Goal: Information Seeking & Learning: Compare options

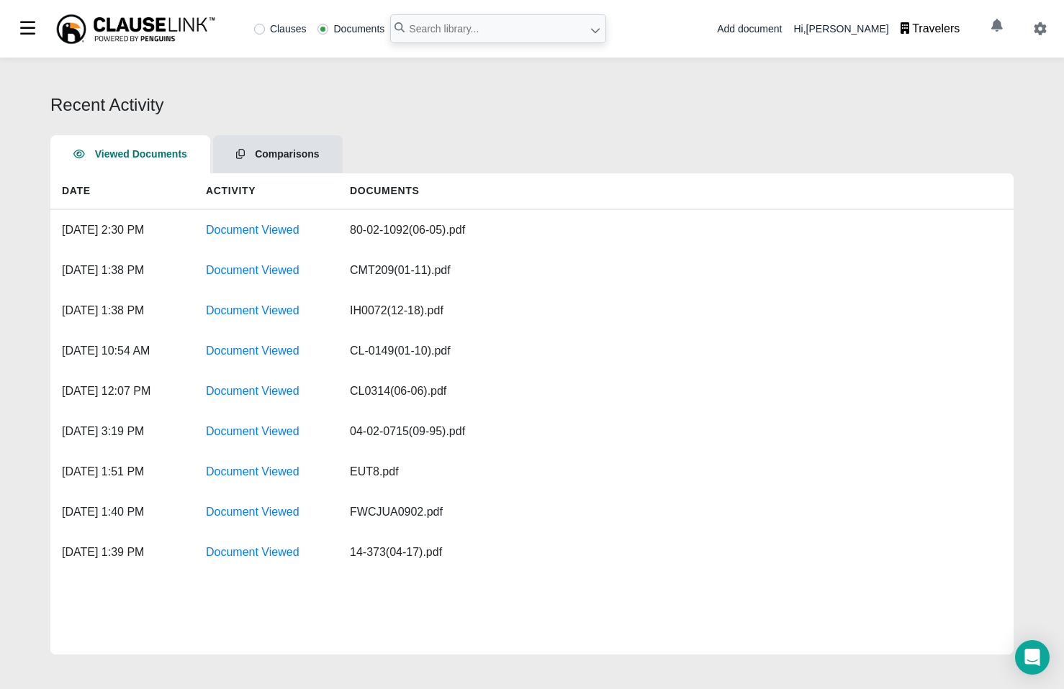
click at [273, 152] on span "Comparisons" at bounding box center [287, 154] width 64 height 12
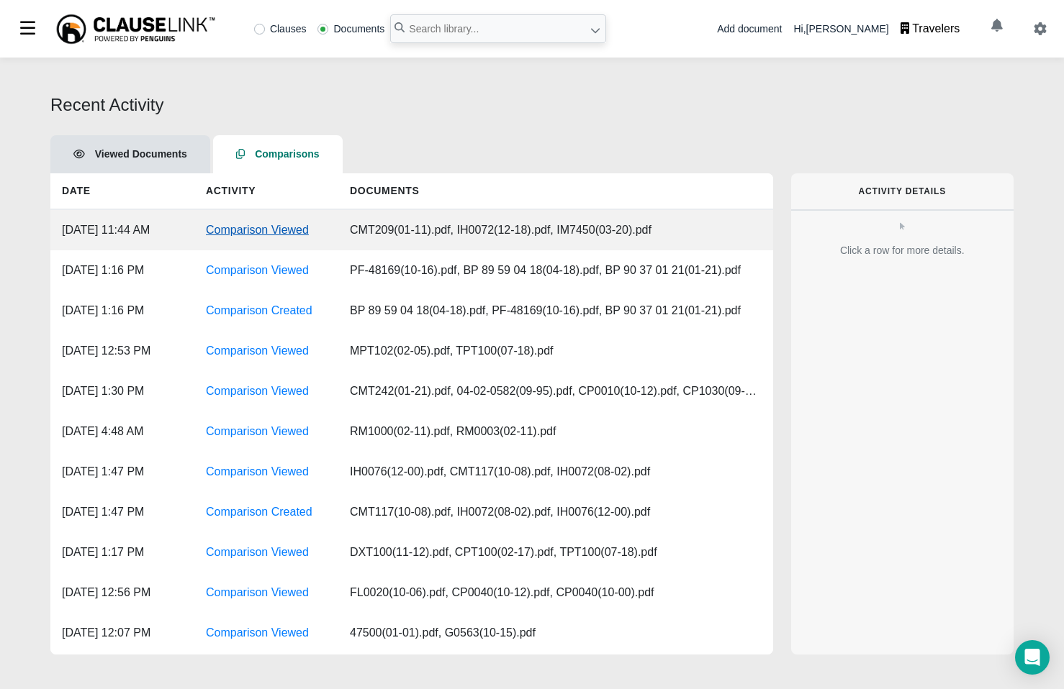
click at [265, 229] on link "Comparison Viewed" at bounding box center [257, 230] width 103 height 12
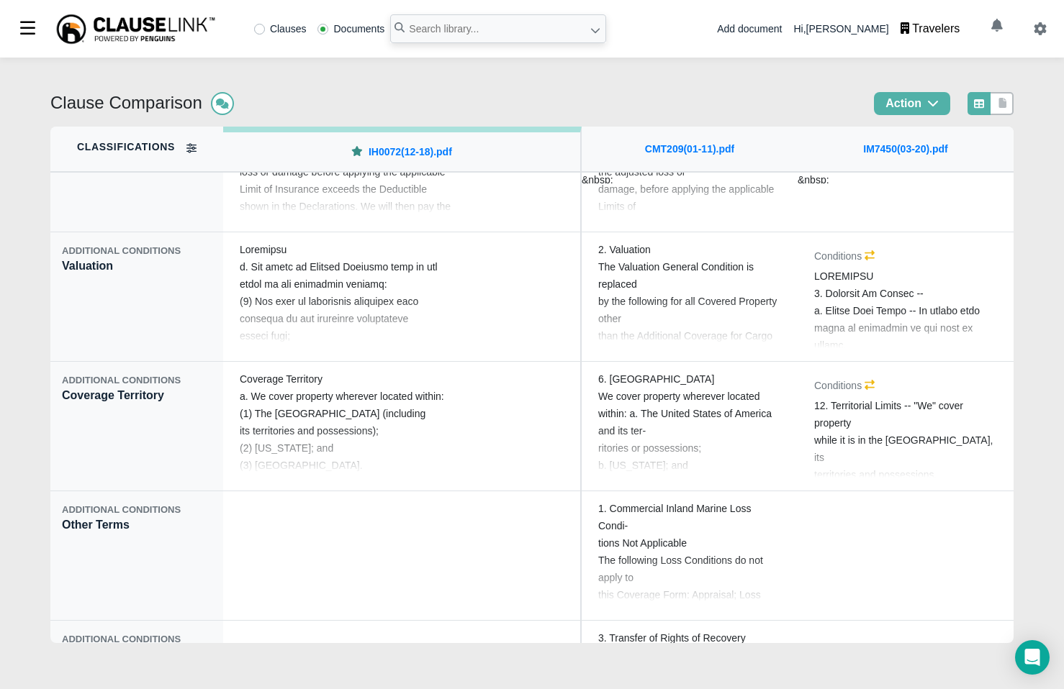
scroll to position [11226, 0]
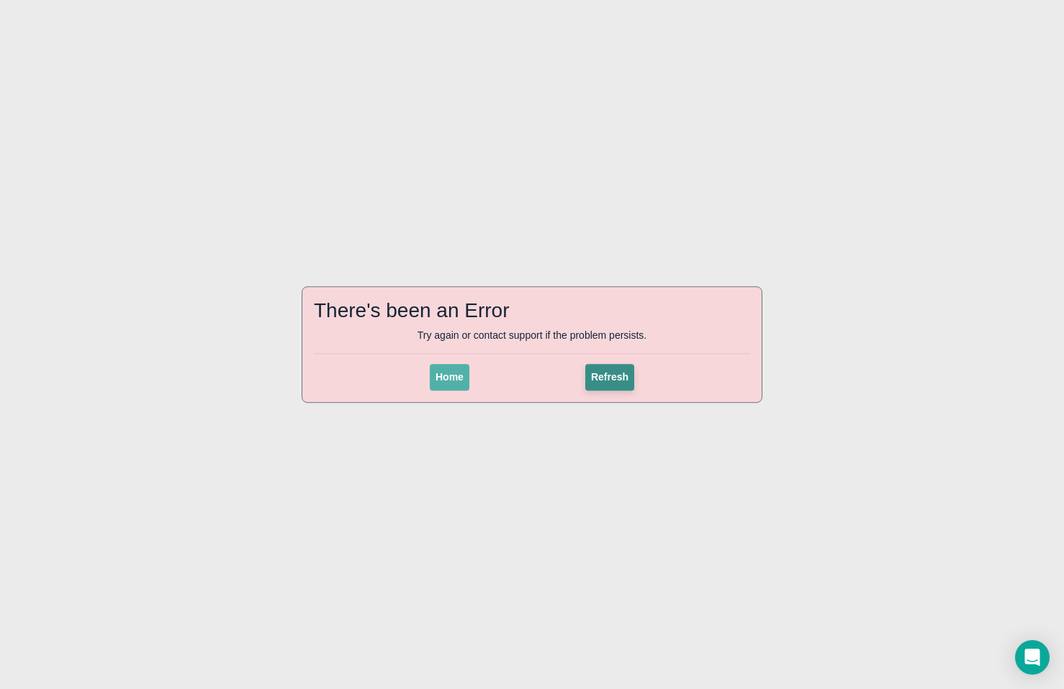
click at [623, 369] on button "Refresh" at bounding box center [609, 377] width 49 height 27
click at [464, 381] on button "Home" at bounding box center [450, 377] width 40 height 27
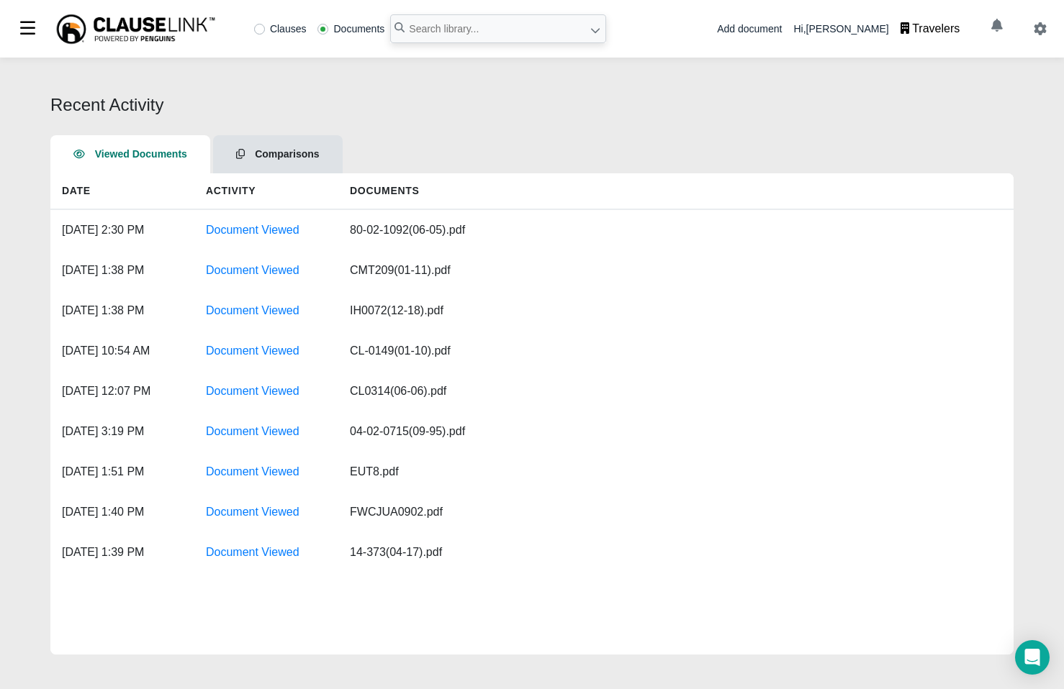
click at [314, 163] on li "Comparisons" at bounding box center [278, 154] width 130 height 38
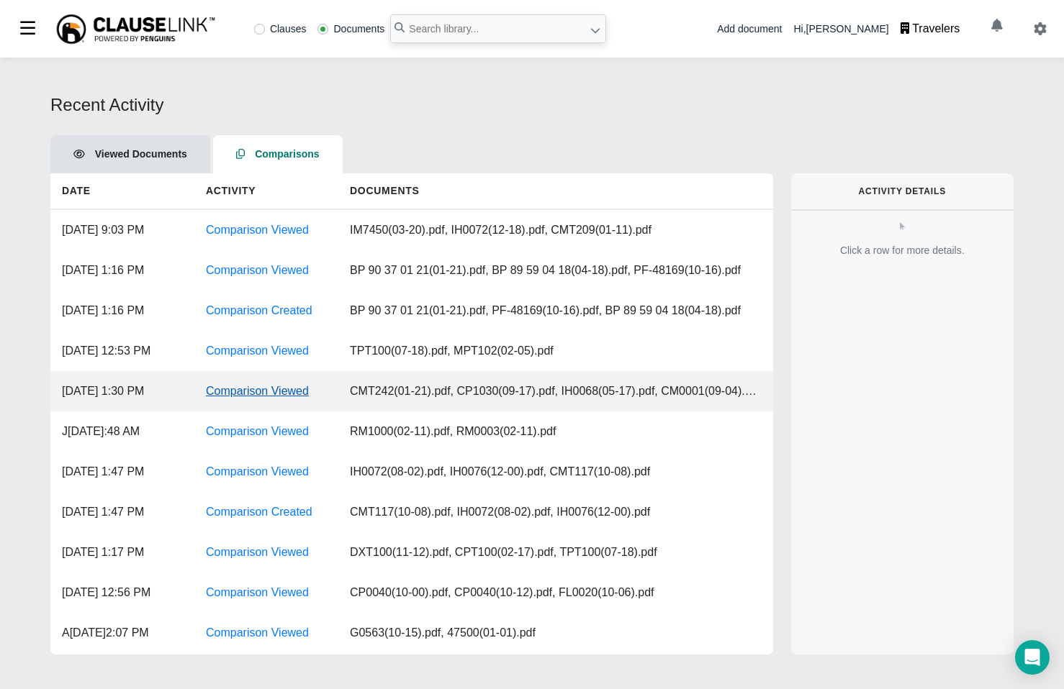
click at [289, 386] on link "Comparison Viewed" at bounding box center [257, 391] width 103 height 12
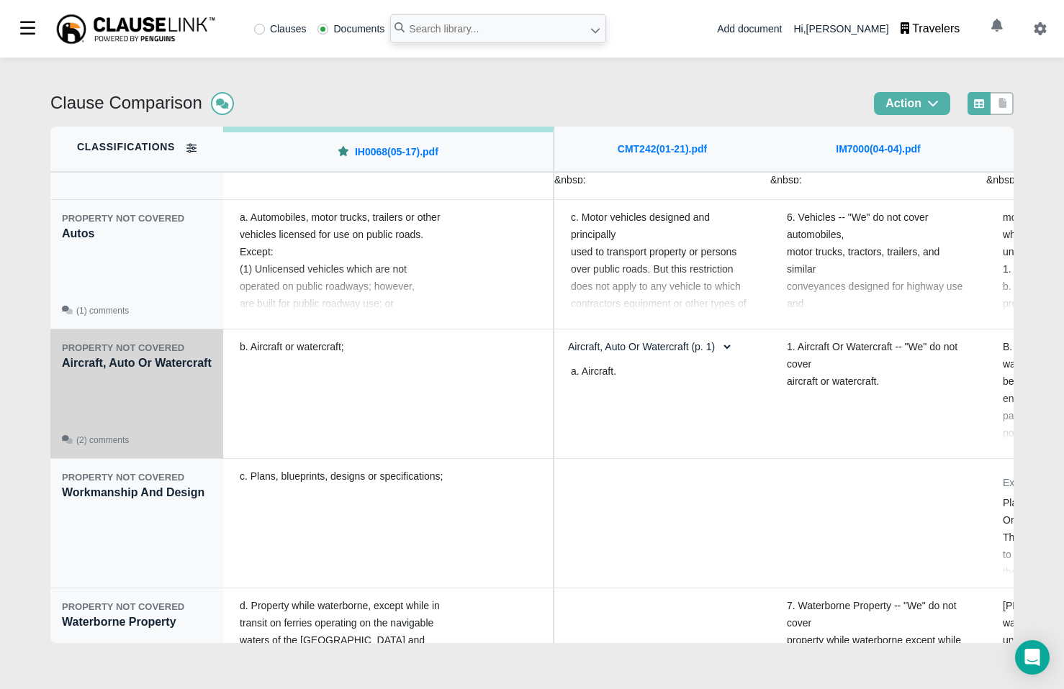
click at [141, 445] on div "(2) comments" at bounding box center [137, 440] width 150 height 13
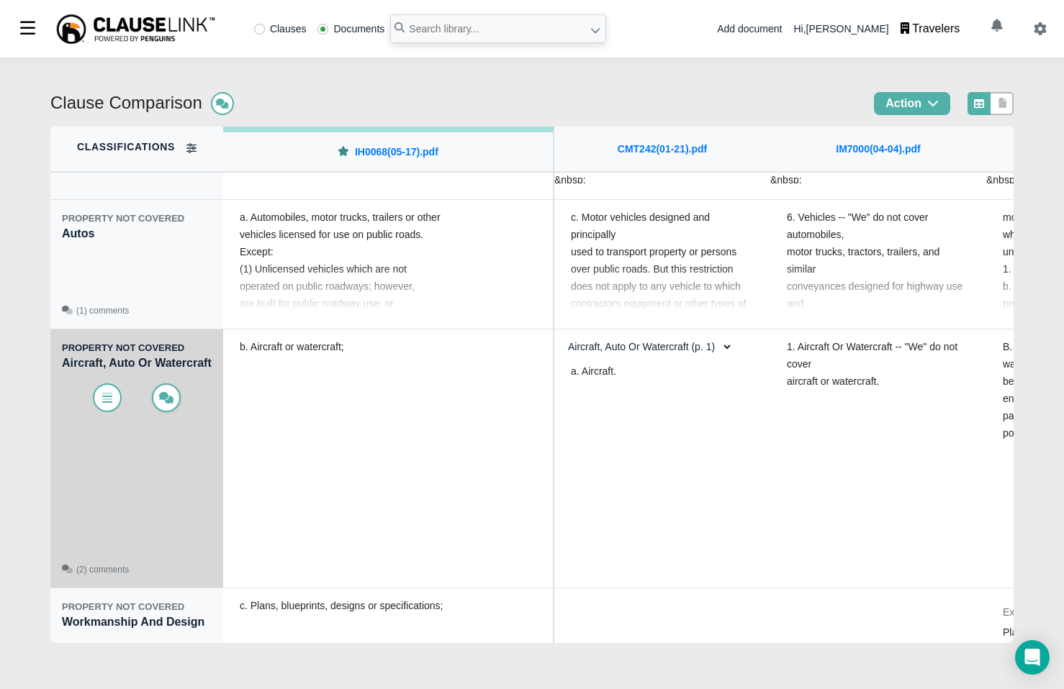
click at [172, 404] on icon at bounding box center [166, 398] width 14 height 12
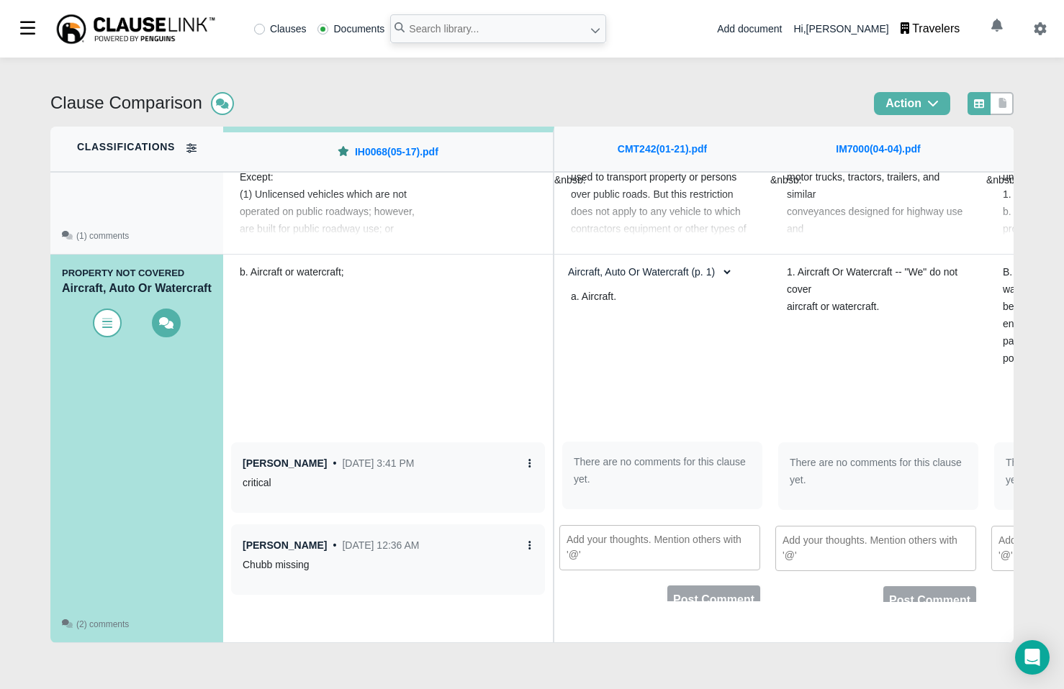
click at [940, 35] on div "Travelers" at bounding box center [935, 28] width 47 height 17
type input "pa"
click at [937, 103] on div "PA Demo" at bounding box center [970, 96] width 162 height 27
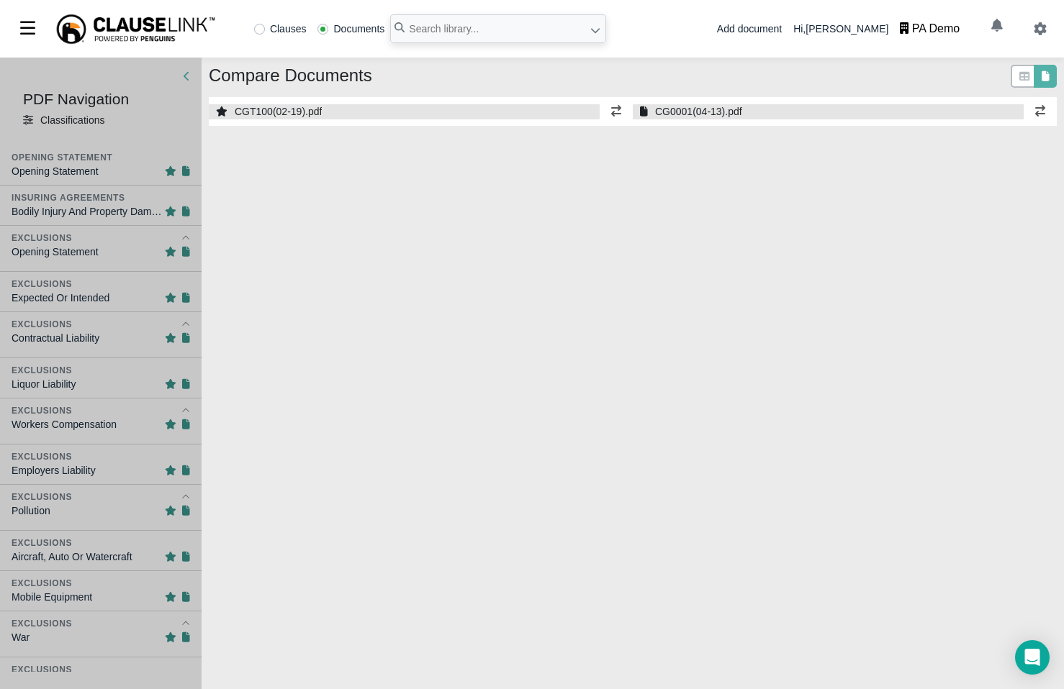
select select "1"
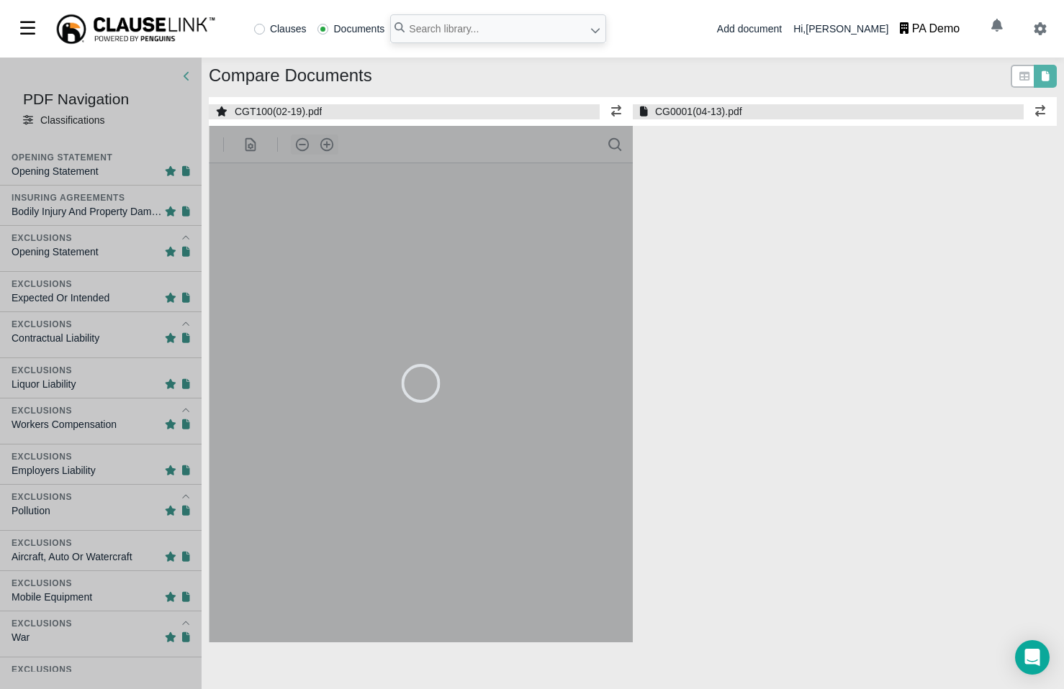
select select "1"
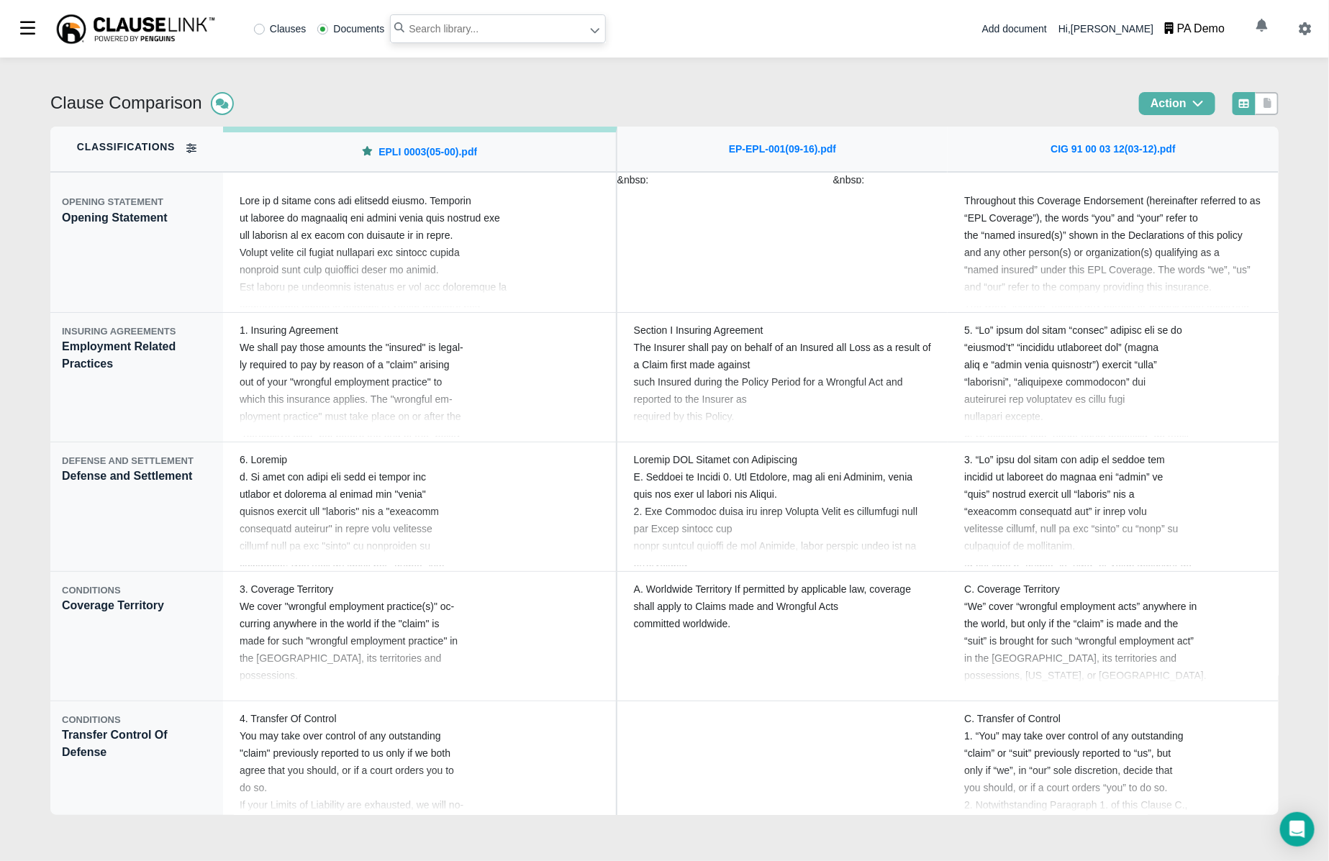
click at [437, 32] on input "text" at bounding box center [498, 28] width 216 height 29
type input "erisa"
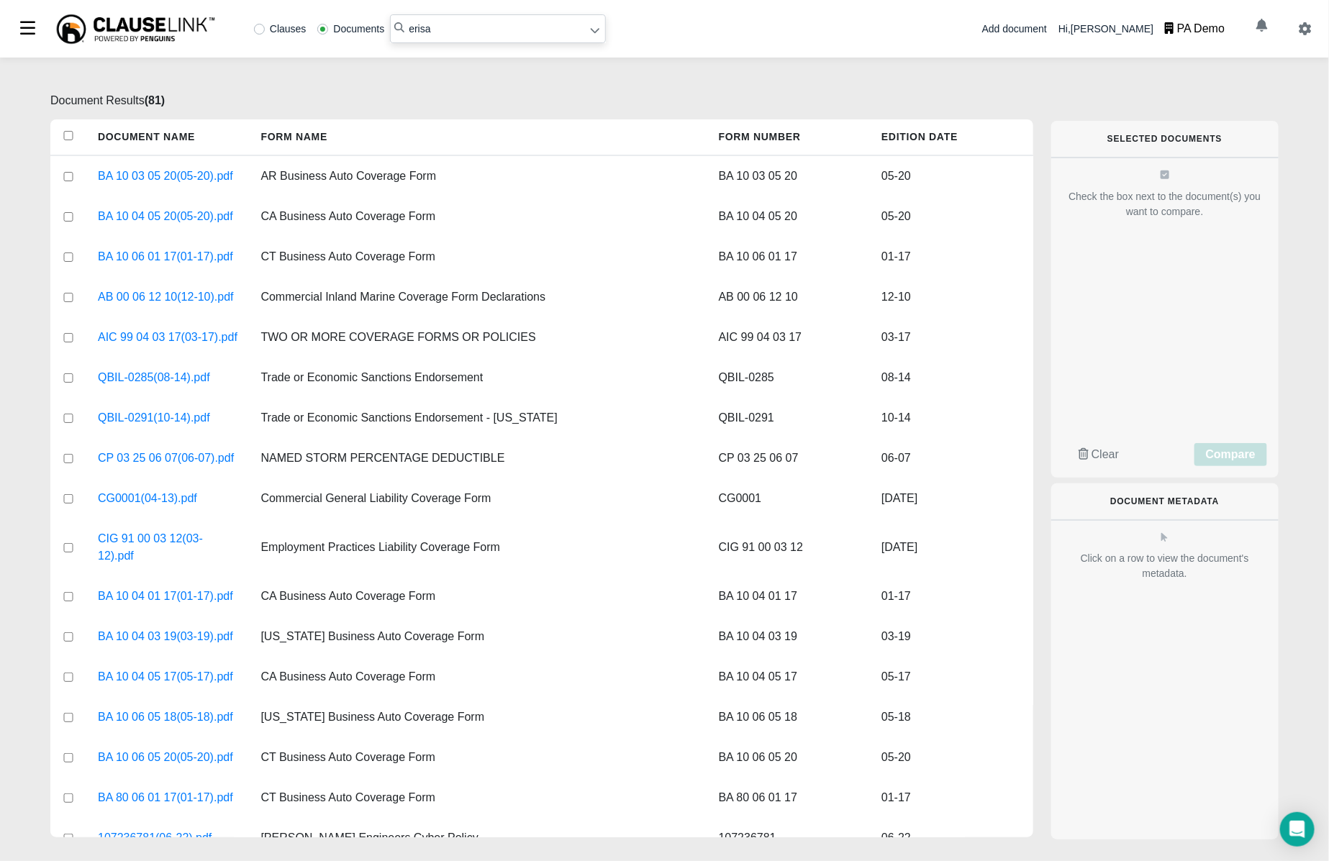
click at [260, 25] on label "Clauses" at bounding box center [280, 29] width 53 height 10
click at [478, 39] on input "erisa" at bounding box center [498, 28] width 216 height 29
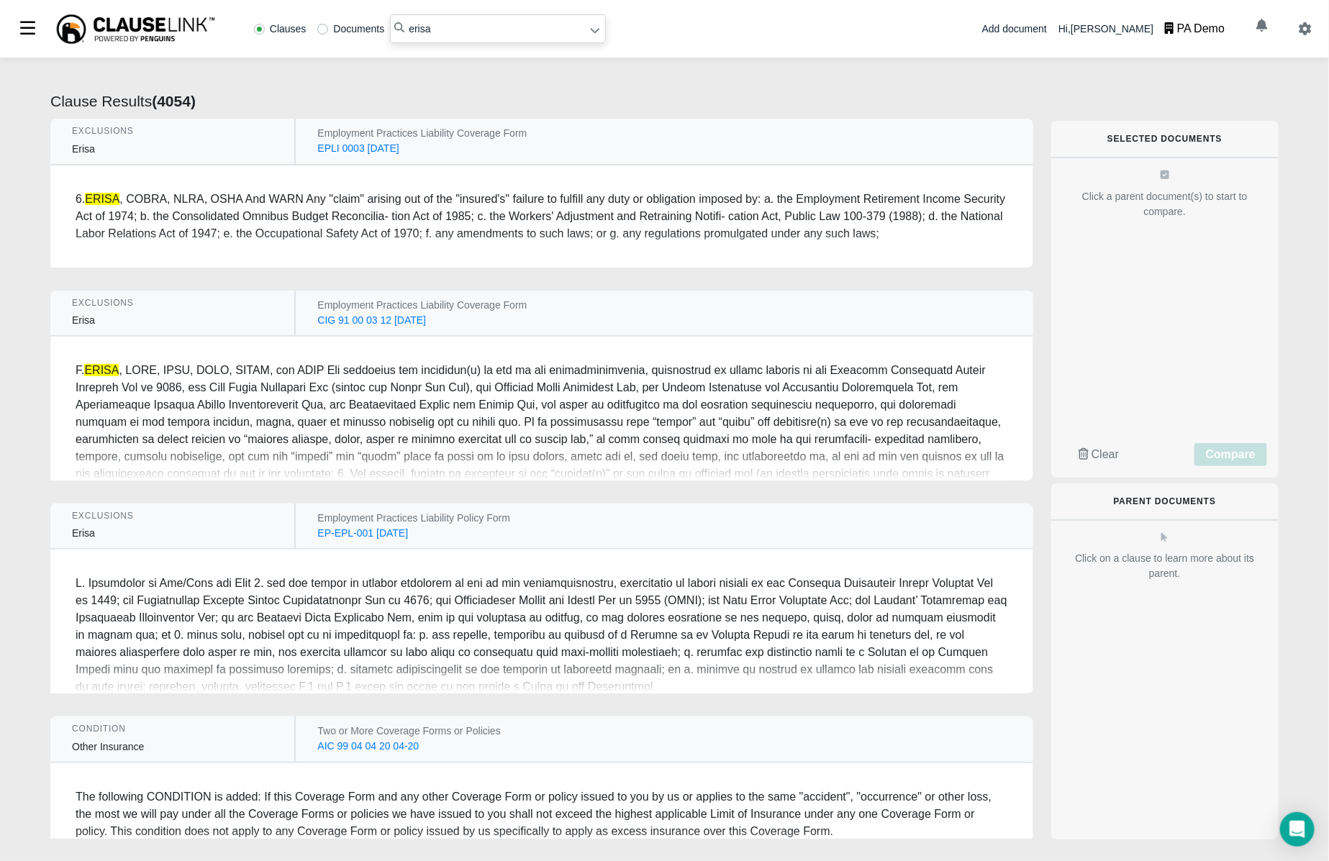
click at [637, 139] on div "Employment Practices Liability Coverage Form" at bounding box center [631, 133] width 629 height 15
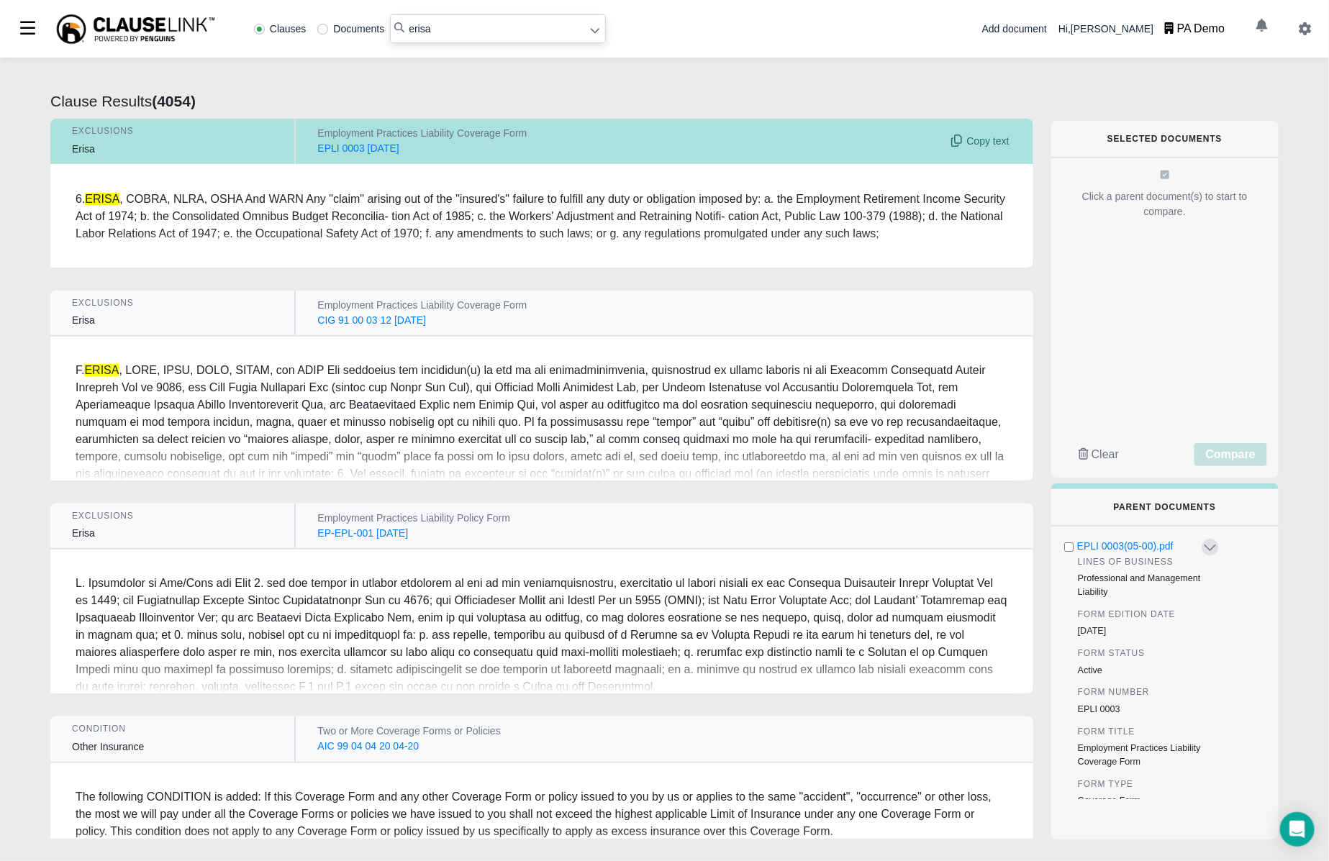
click at [1063, 544] on input "checkbox" at bounding box center [1069, 547] width 12 height 9
click at [836, 328] on div "CIG 91 00 03 12 2012-03-01 CIG 91 00 03 12 2012-03-01" at bounding box center [631, 320] width 629 height 15
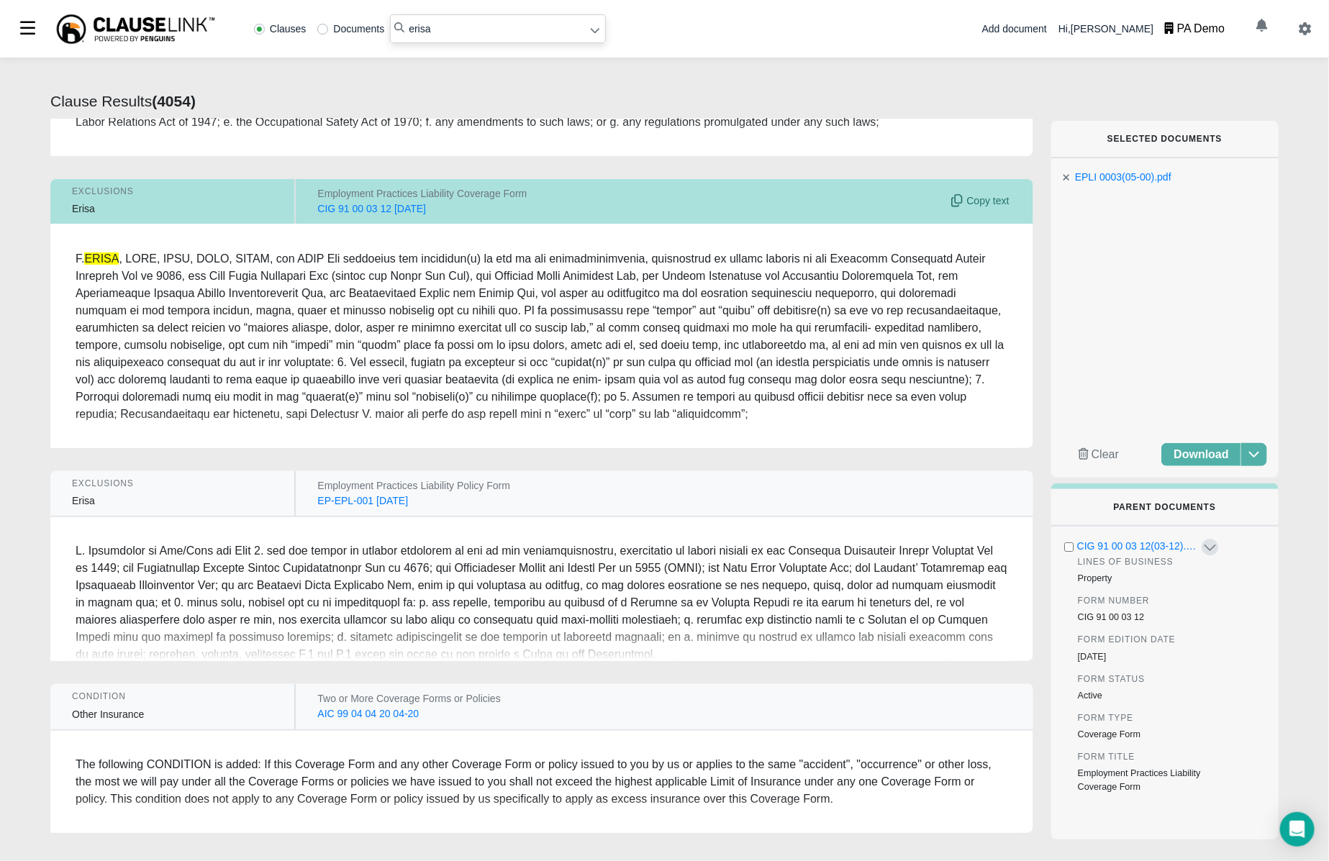
scroll to position [133, 0]
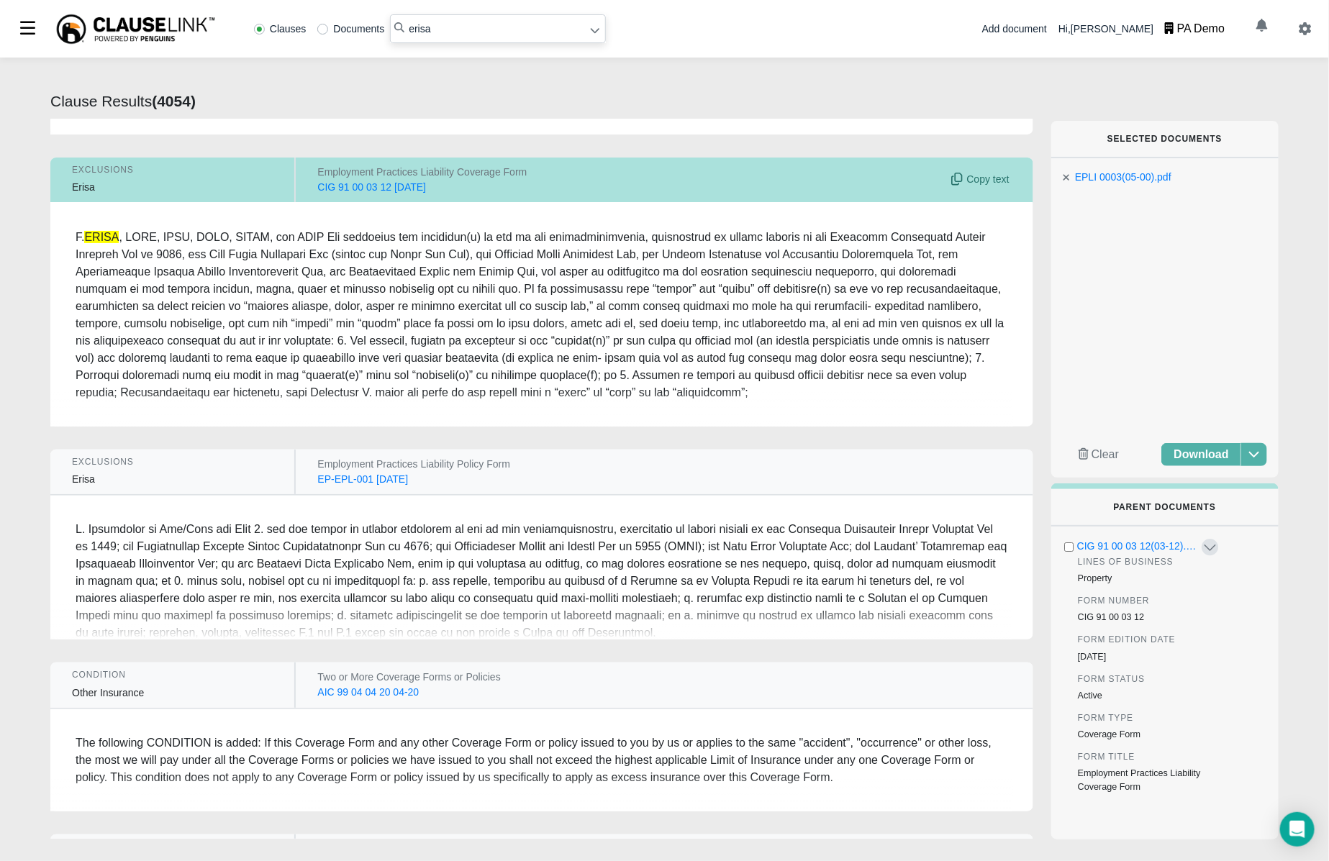
click at [1063, 550] on input "checkbox" at bounding box center [1069, 547] width 12 height 9
click at [839, 472] on div "Employment Practices Liability Policy Form" at bounding box center [631, 464] width 629 height 15
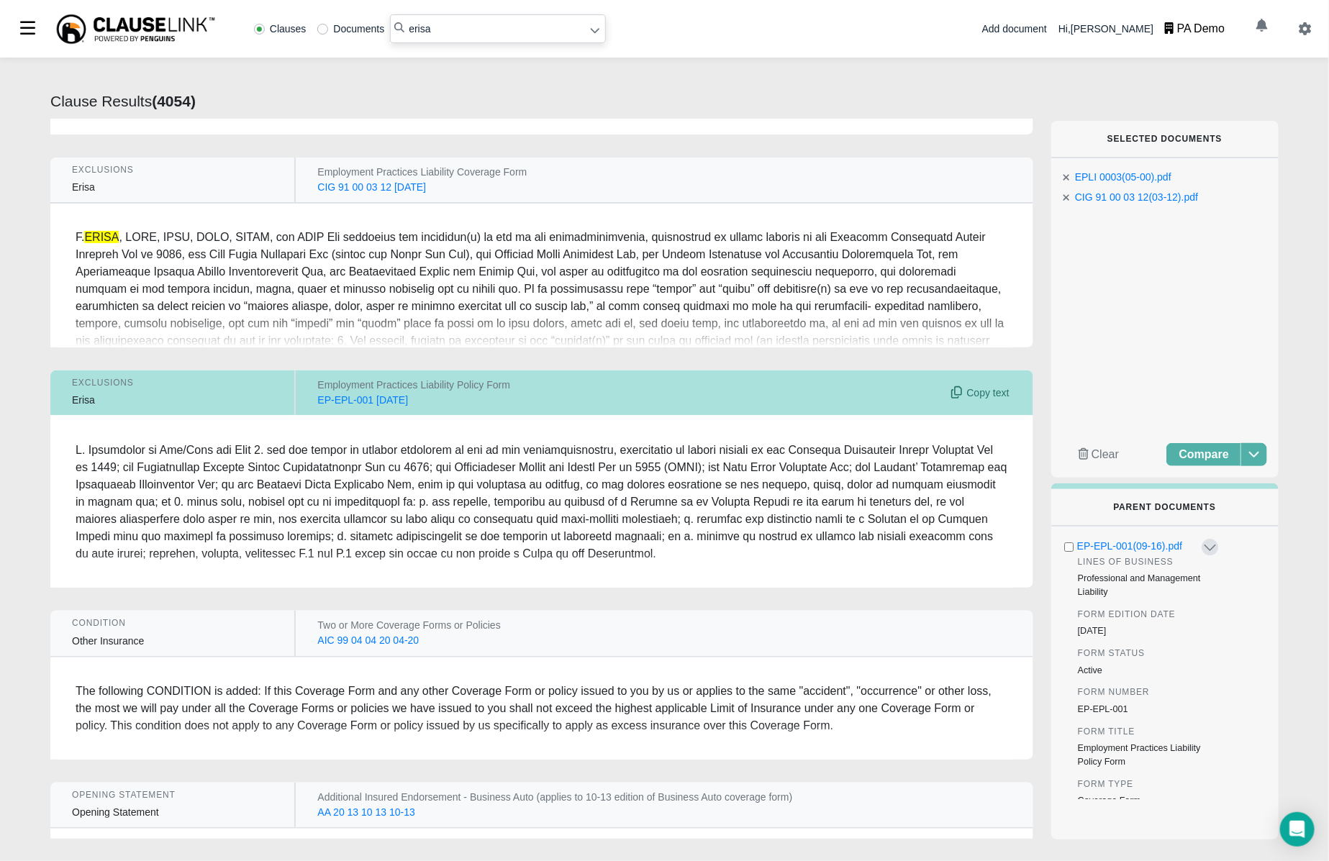
click at [1063, 547] on input "checkbox" at bounding box center [1069, 547] width 12 height 9
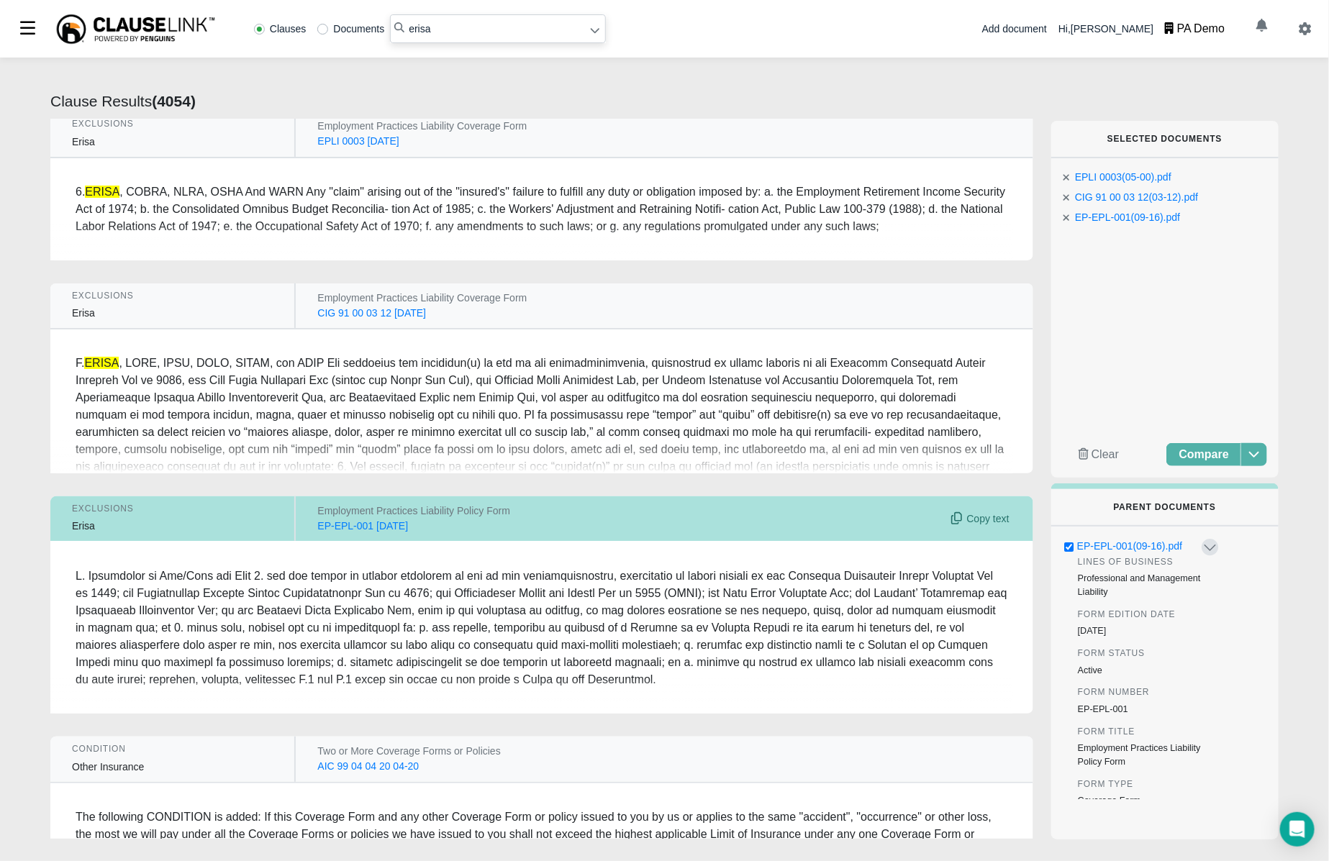
scroll to position [0, 0]
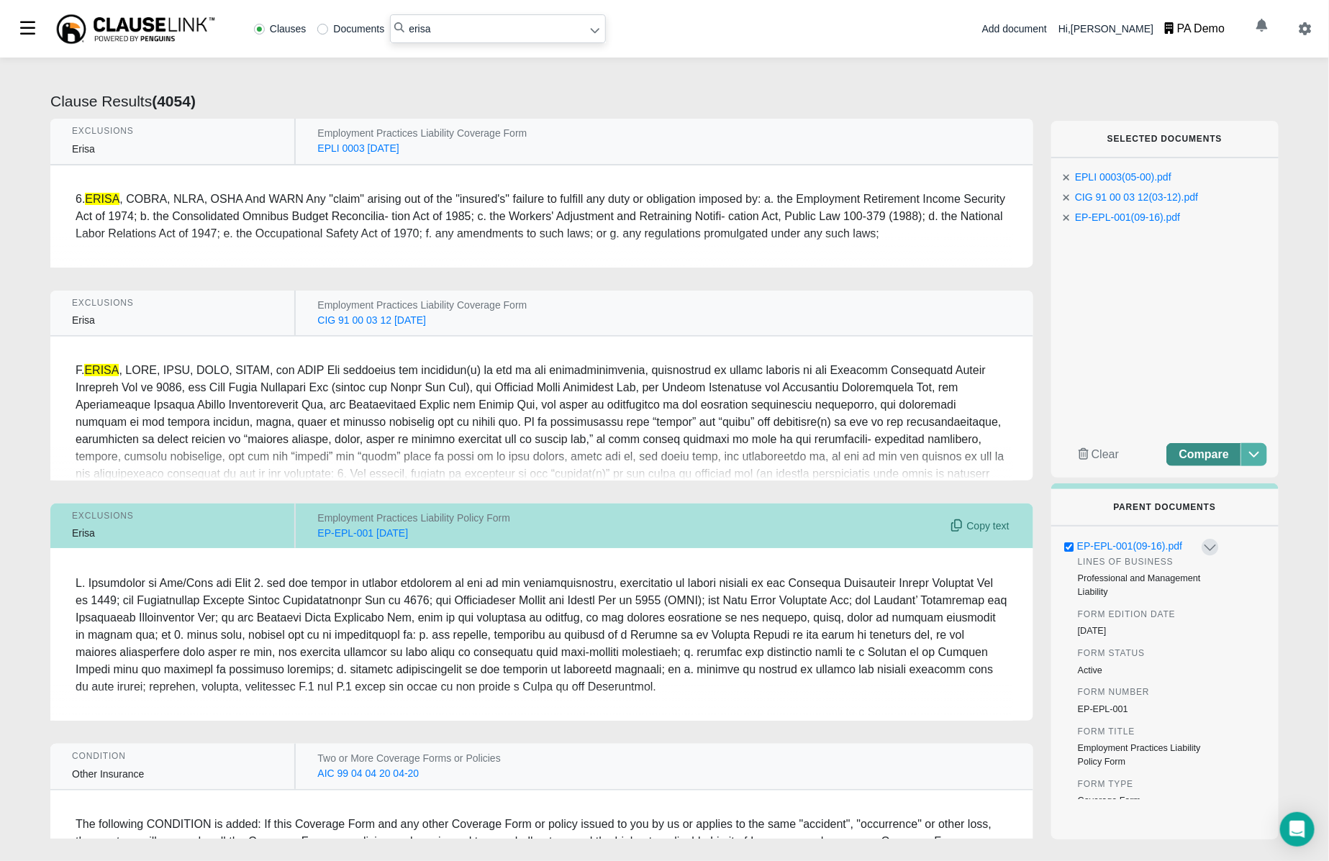
click at [1063, 461] on button "Compare" at bounding box center [1203, 454] width 75 height 23
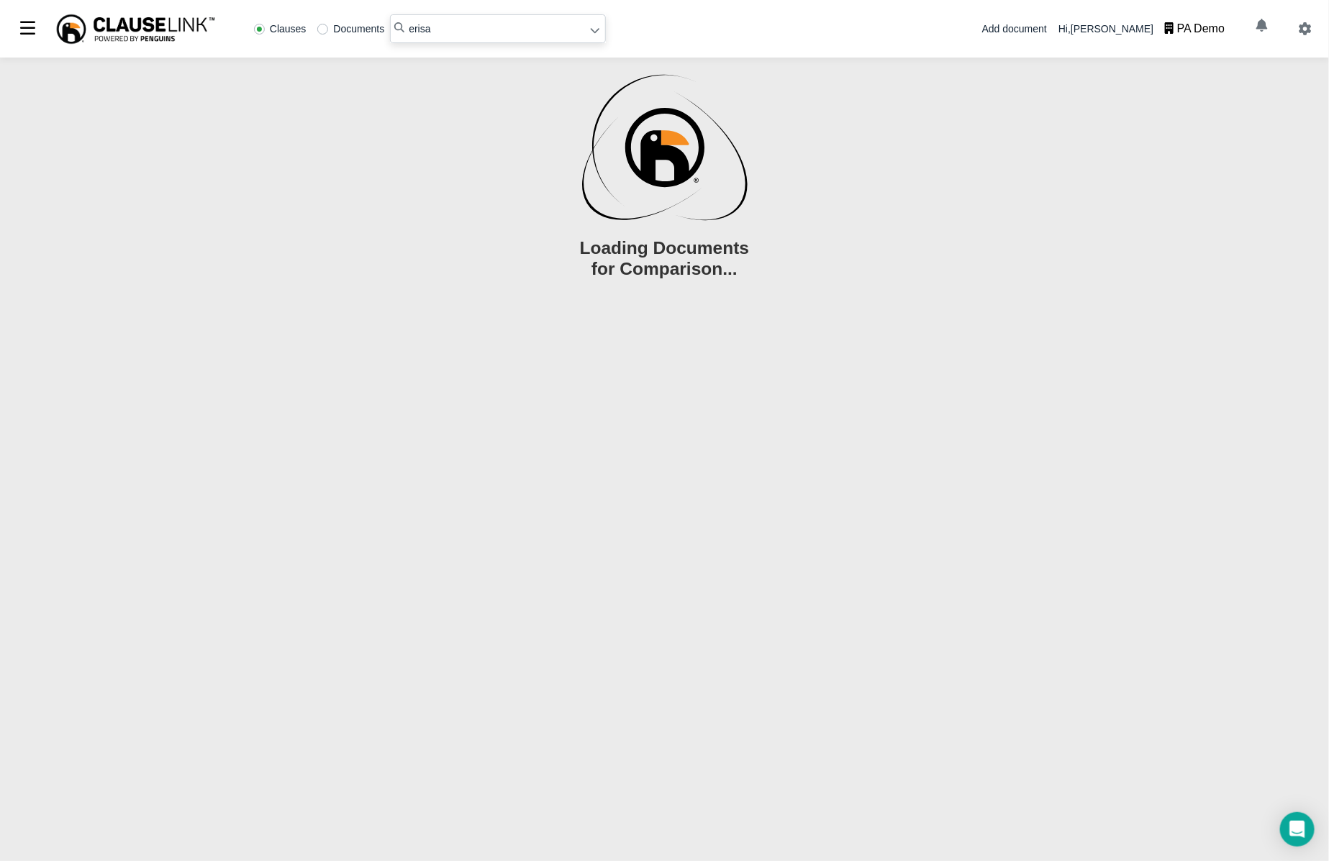
radio input "false"
radio input "true"
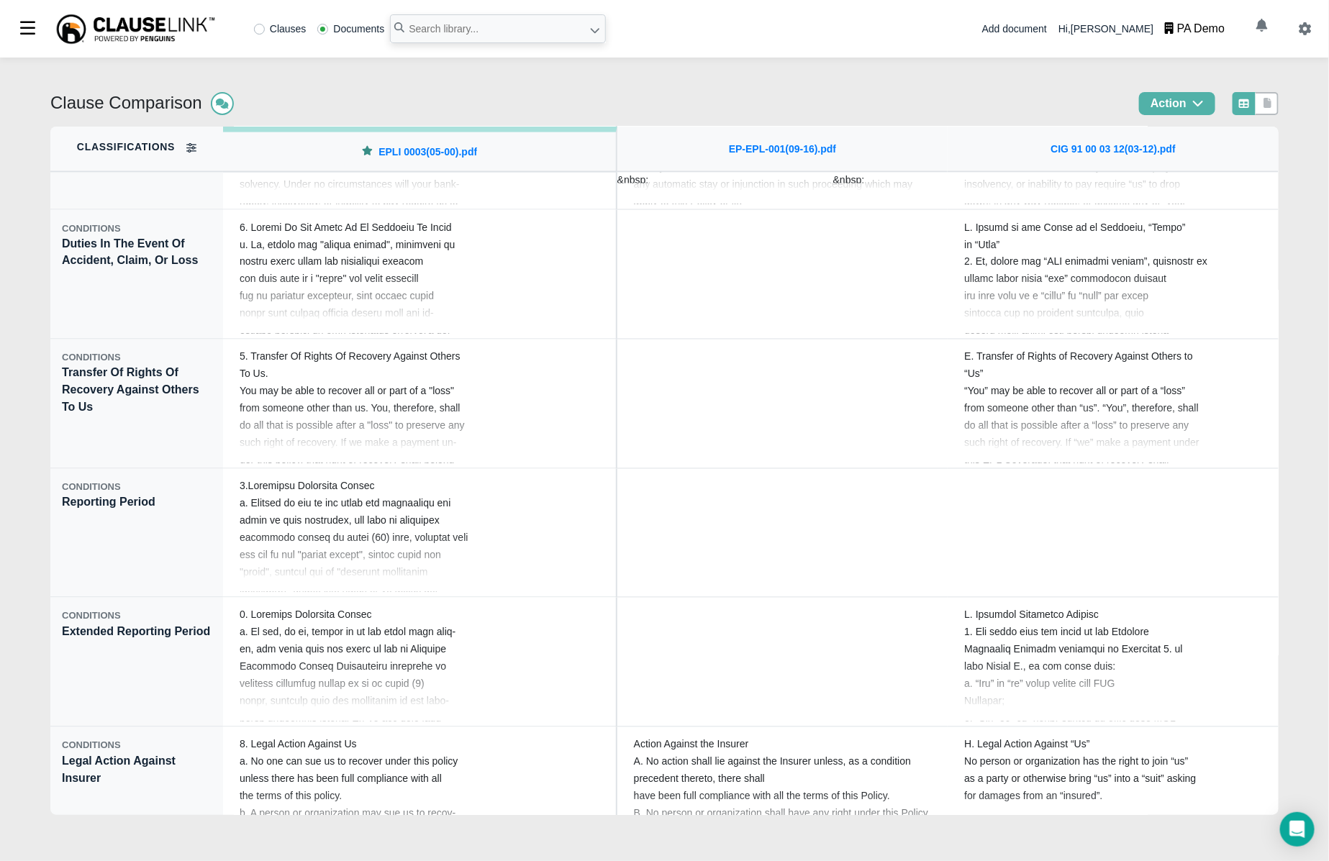
scroll to position [3873, 0]
